Goal: Navigation & Orientation: Go to known website

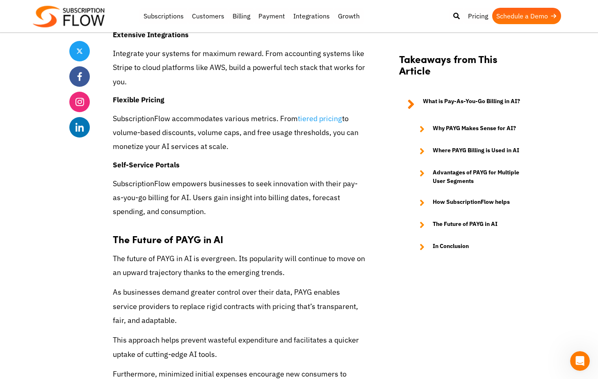
scroll to position [2642, 0]
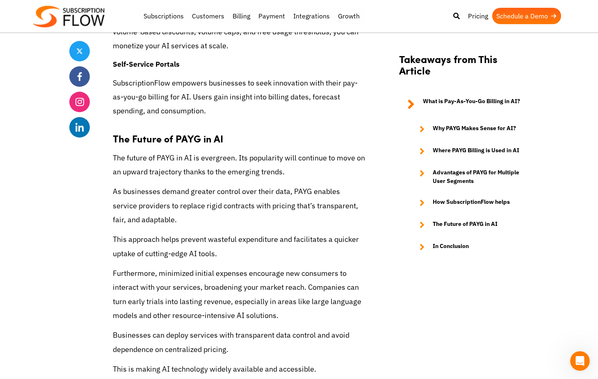
click at [61, 21] on img at bounding box center [69, 17] width 72 height 22
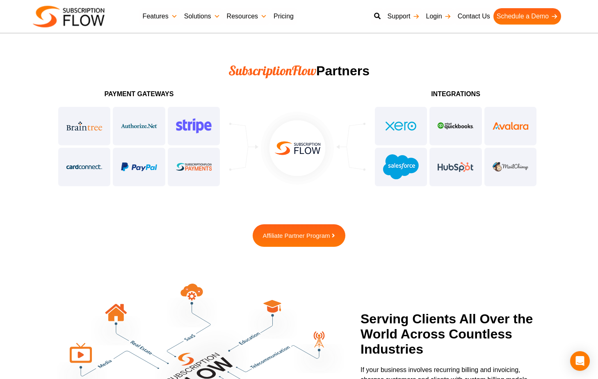
scroll to position [1997, 0]
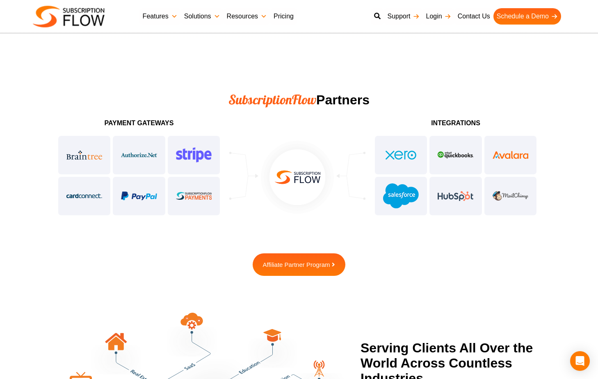
click at [202, 154] on div at bounding box center [139, 176] width 164 height 82
